Goal: Entertainment & Leisure: Consume media (video, audio)

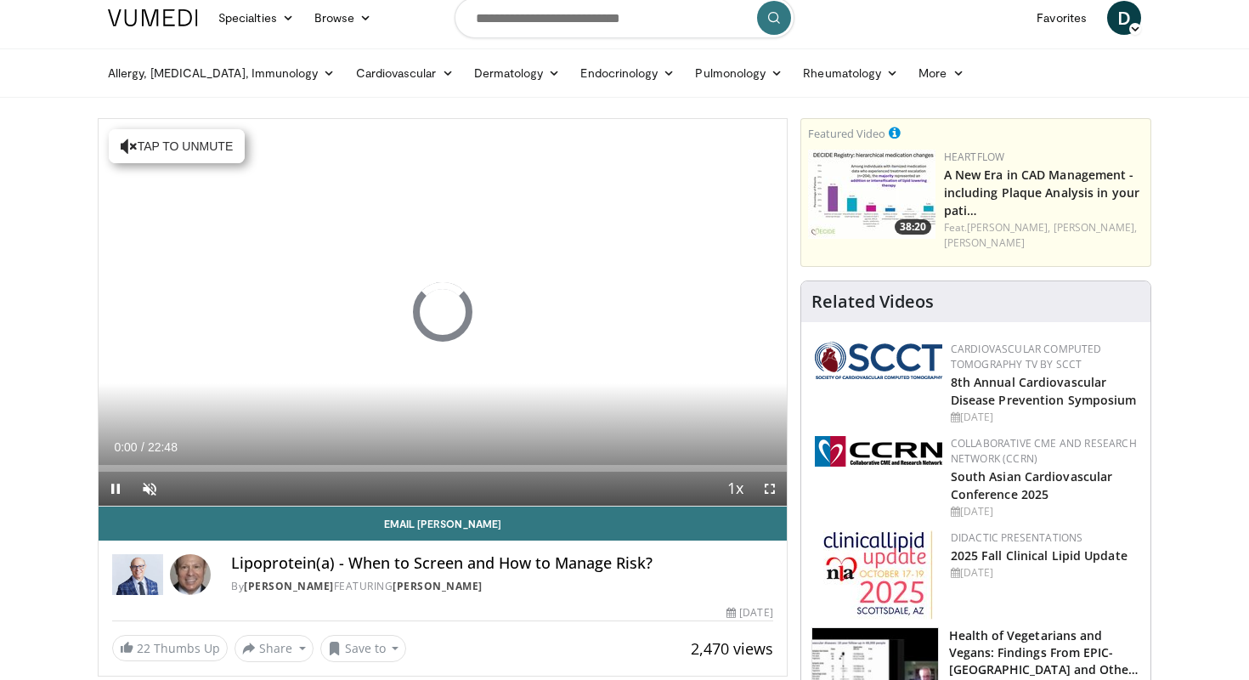
scroll to position [14, 0]
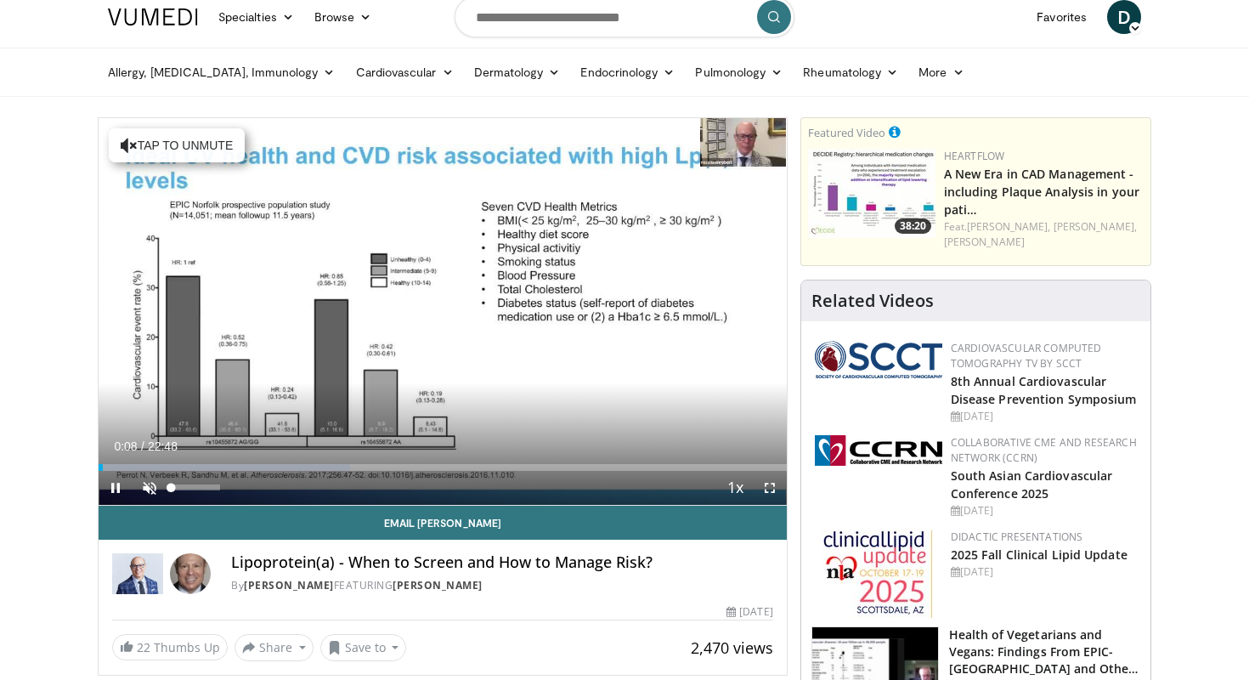
click at [148, 487] on span "Video Player" at bounding box center [150, 488] width 34 height 34
drag, startPoint x: 217, startPoint y: 464, endPoint x: 244, endPoint y: 463, distance: 27.2
click at [244, 464] on div "Progress Bar" at bounding box center [242, 467] width 5 height 7
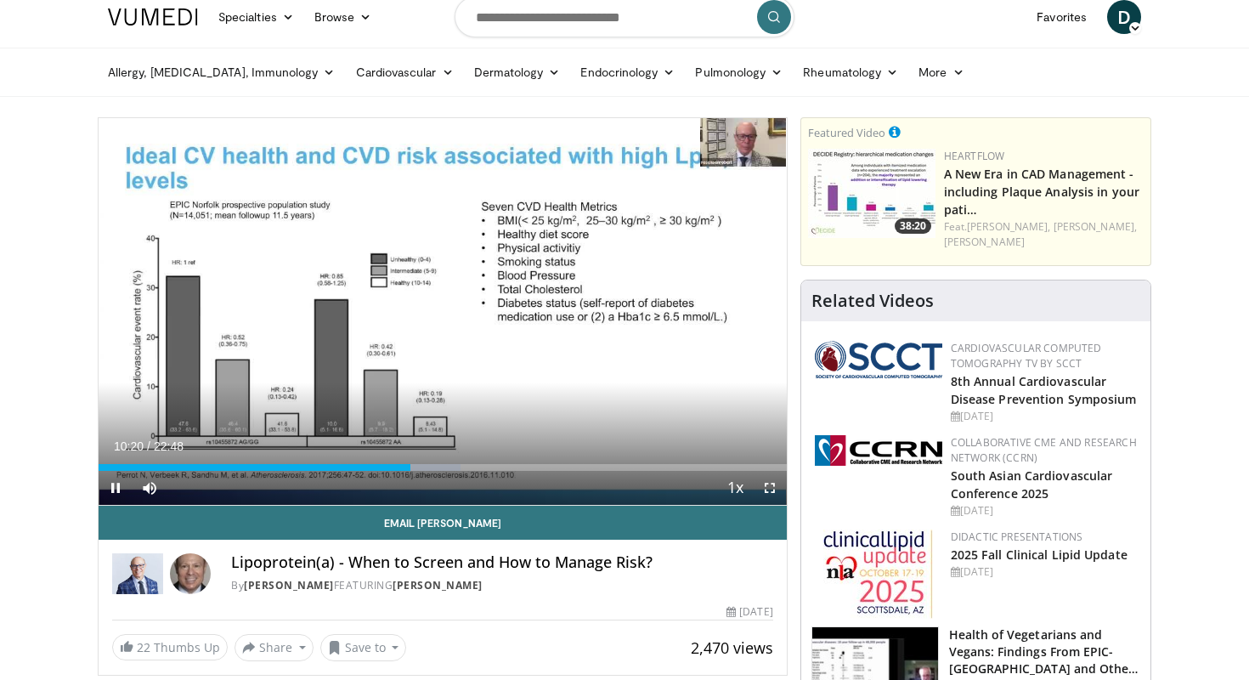
drag, startPoint x: 398, startPoint y: 472, endPoint x: 455, endPoint y: 472, distance: 57.8
click at [455, 472] on video-js "**********" at bounding box center [443, 312] width 688 height 388
drag, startPoint x: 407, startPoint y: 468, endPoint x: 455, endPoint y: 473, distance: 47.9
click at [455, 473] on div "Current Time 11:44 / Duration 22:48 Play Skip Backward Skip Forward Mute 44% Lo…" at bounding box center [443, 488] width 688 height 34
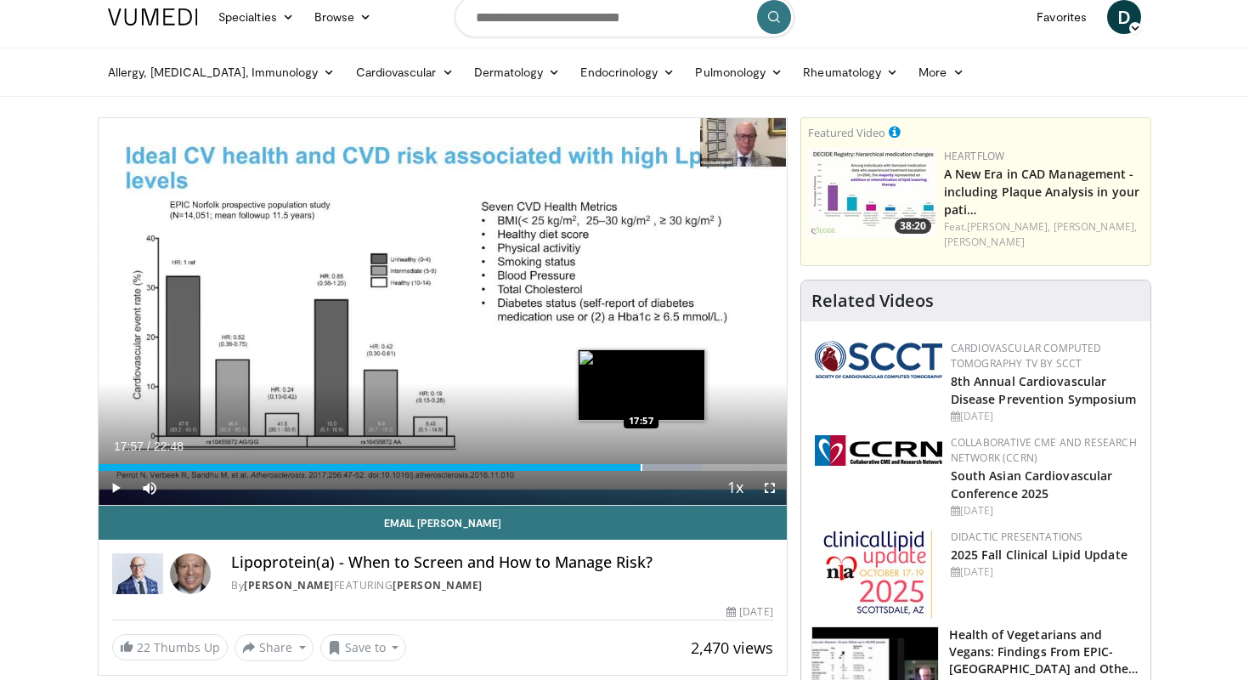
drag, startPoint x: 625, startPoint y: 469, endPoint x: 645, endPoint y: 468, distance: 19.6
click at [645, 468] on div "Loaded : 87.70% 17:57 17:57" at bounding box center [443, 467] width 688 height 7
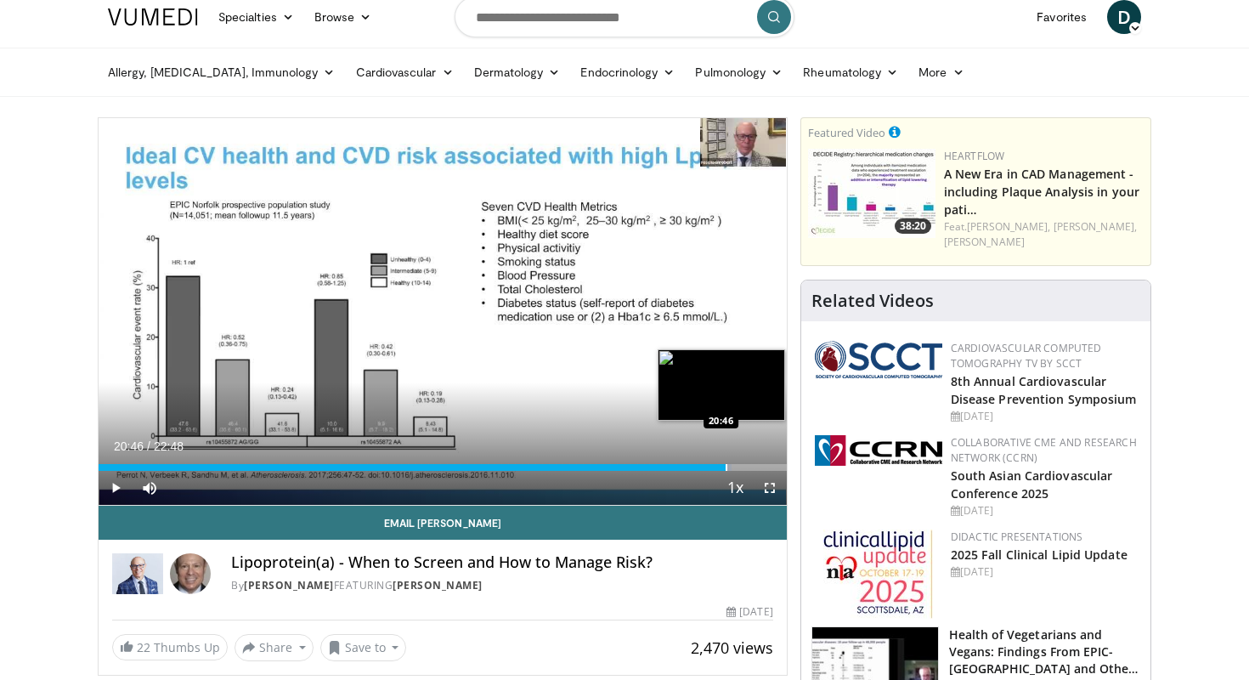
drag, startPoint x: 640, startPoint y: 466, endPoint x: 726, endPoint y: 467, distance: 85.8
click at [726, 467] on div "Progress Bar" at bounding box center [727, 467] width 2 height 7
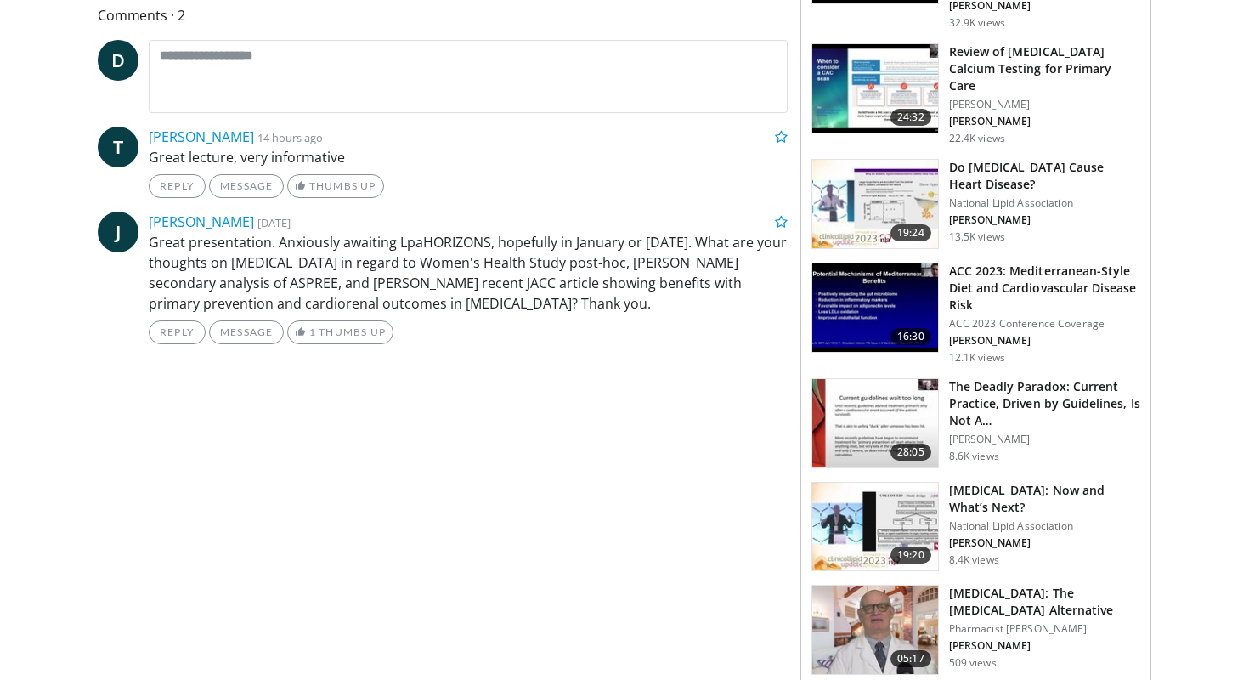
scroll to position [727, 0]
